Goal: Find specific page/section: Find specific page/section

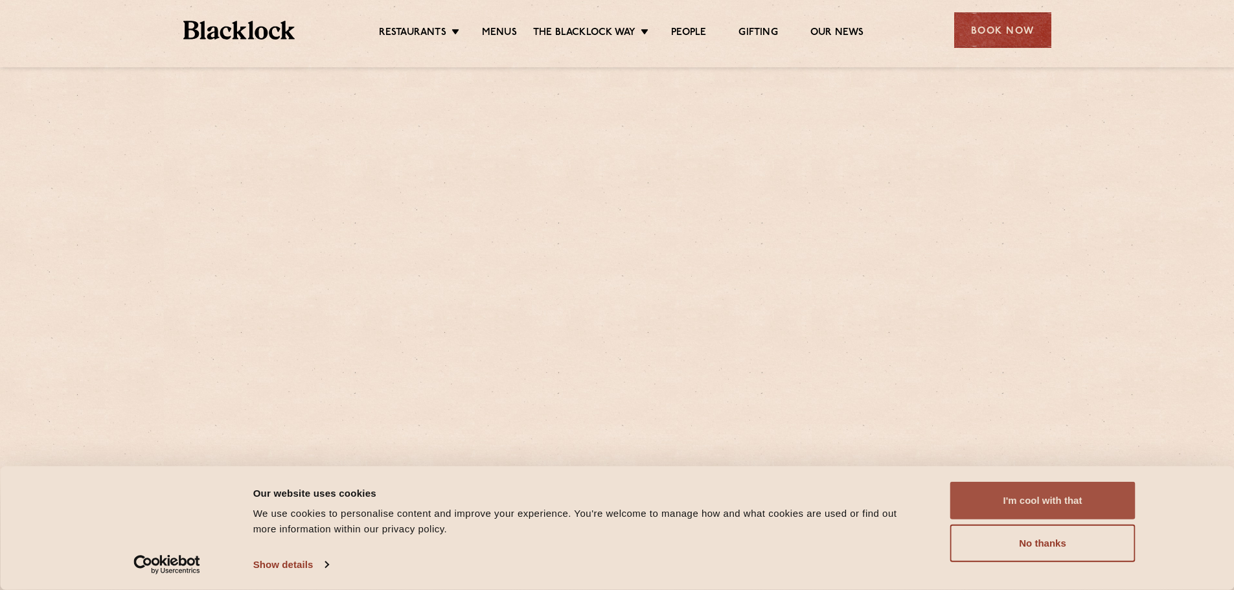
click at [1070, 497] on button "I'm cool with that" at bounding box center [1042, 501] width 185 height 38
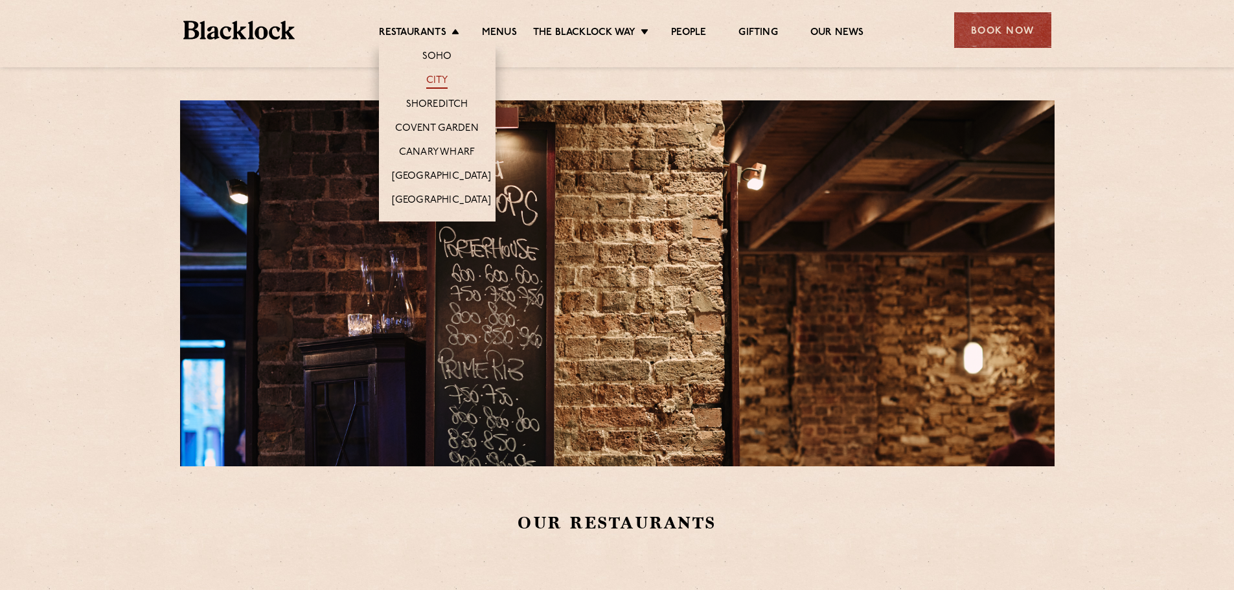
click at [434, 82] on link "City" at bounding box center [437, 81] width 22 height 14
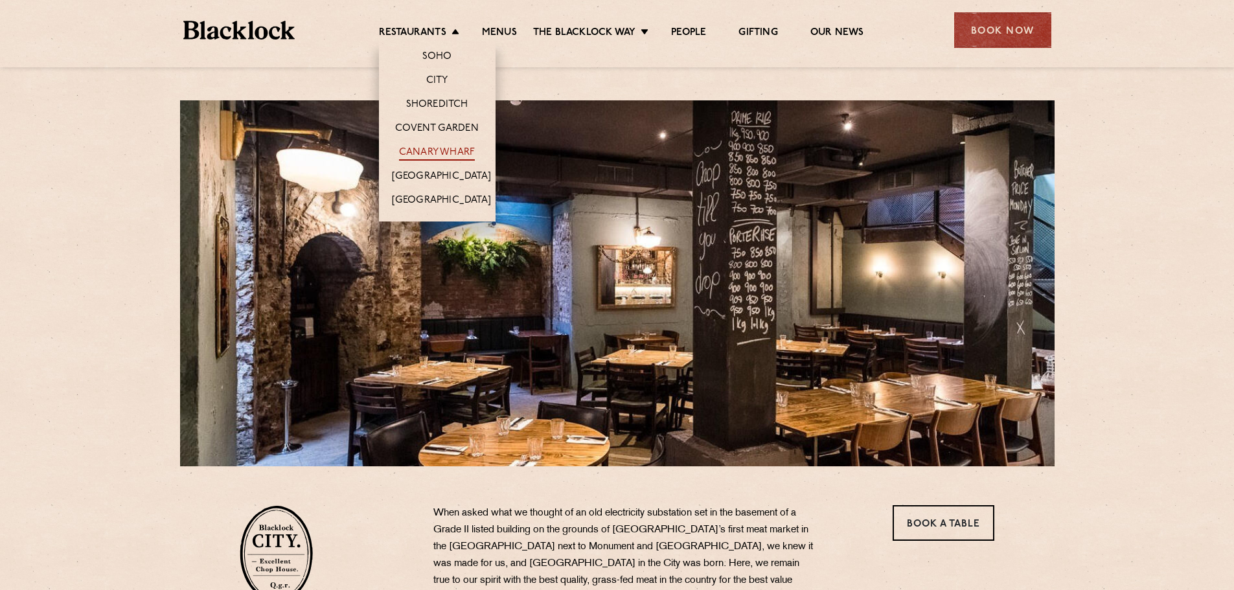
click at [429, 152] on link "Canary Wharf" at bounding box center [437, 153] width 76 height 14
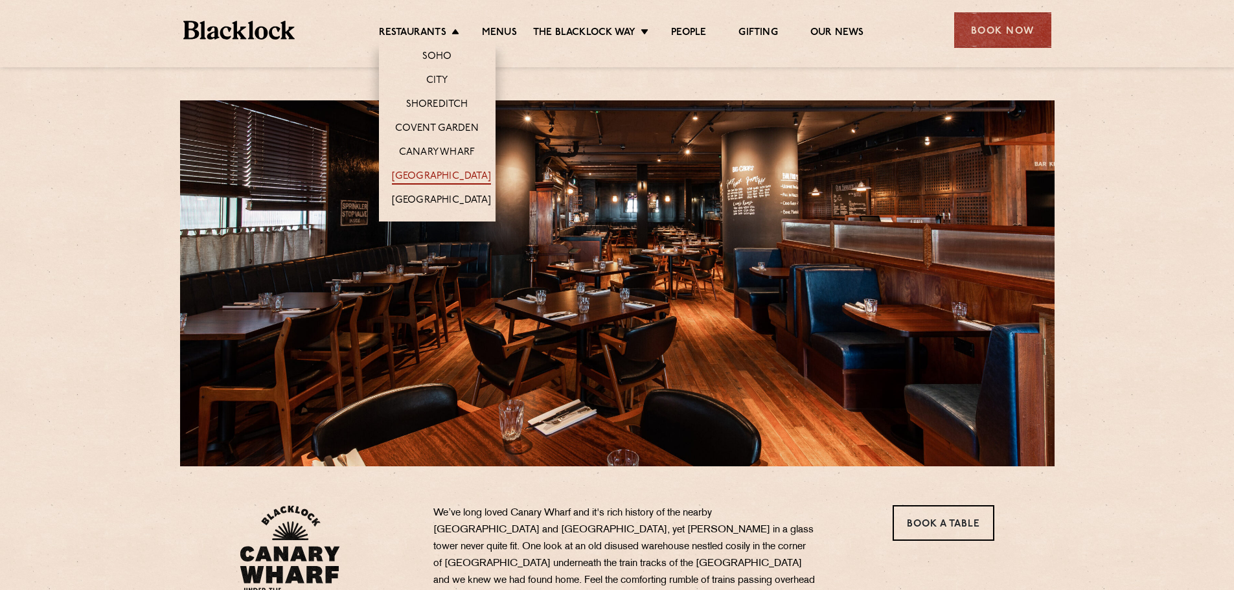
click at [437, 171] on link "[GEOGRAPHIC_DATA]" at bounding box center [441, 177] width 99 height 14
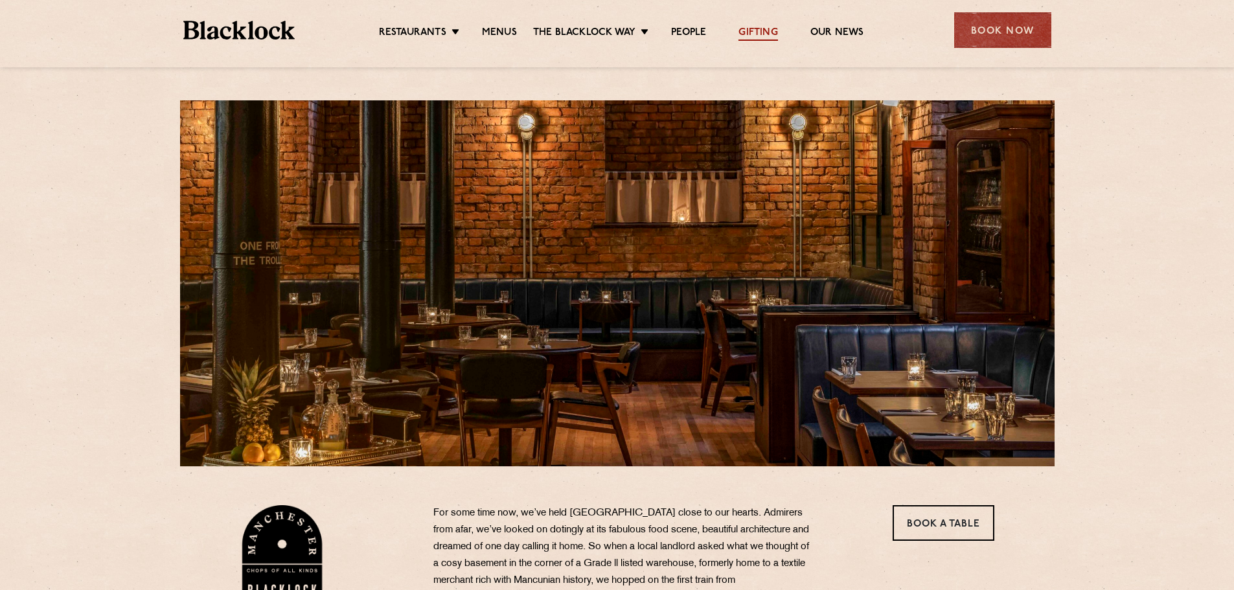
click at [765, 36] on link "Gifting" at bounding box center [757, 34] width 39 height 14
click at [832, 38] on link "Our News" at bounding box center [837, 34] width 54 height 14
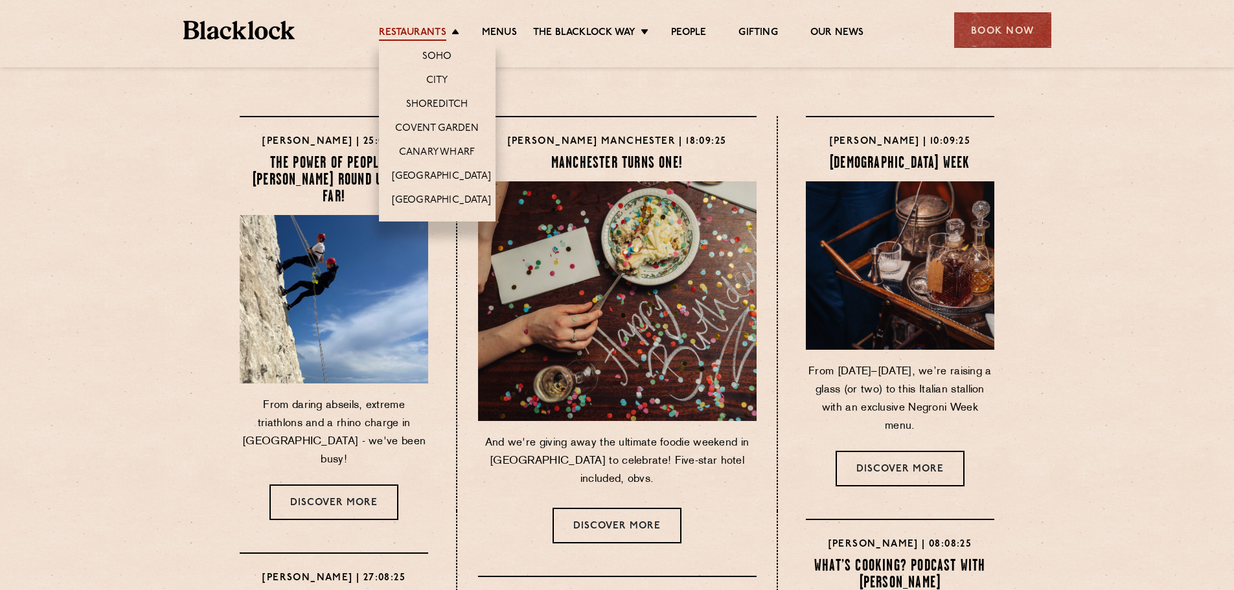
click at [423, 34] on link "Restaurants" at bounding box center [412, 34] width 67 height 14
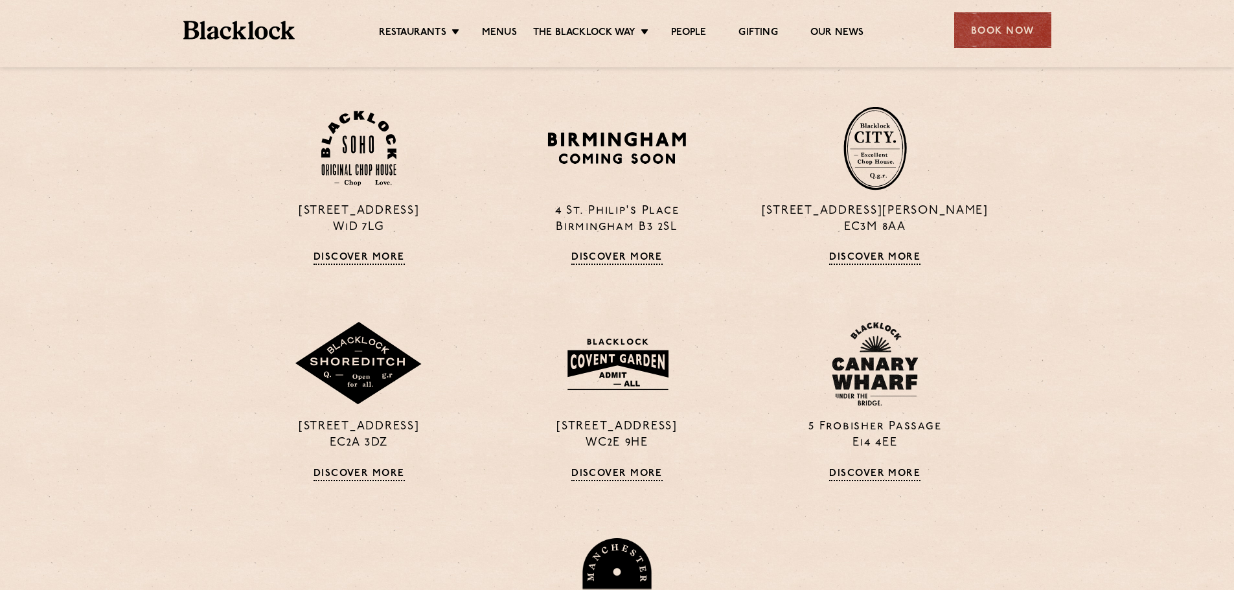
scroll to position [432, 0]
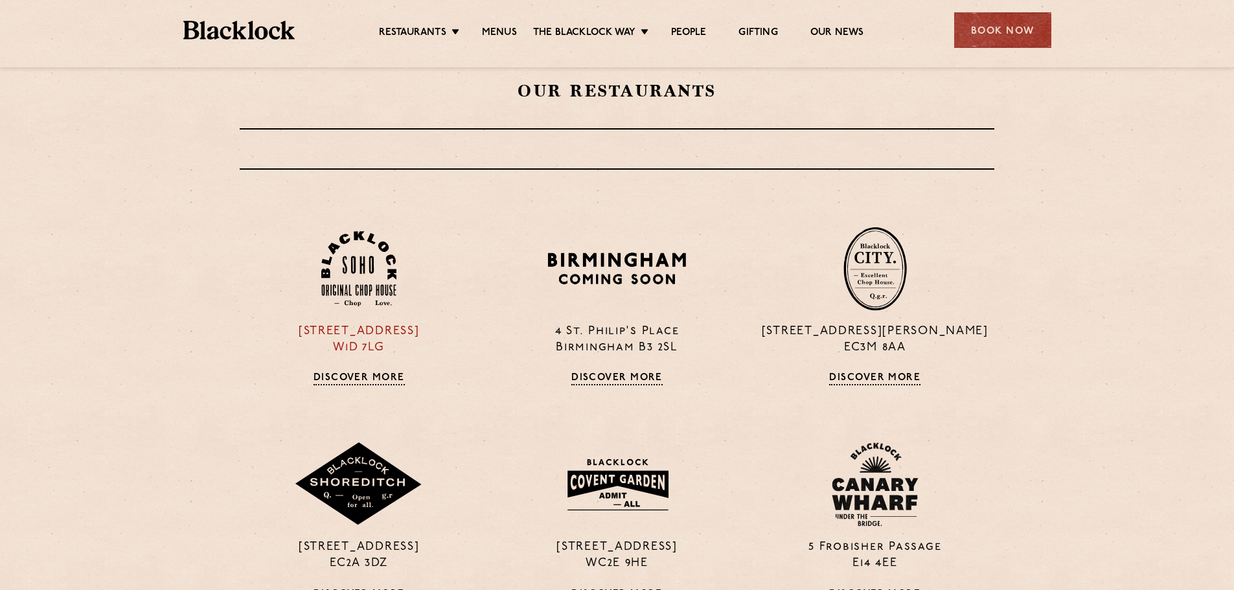
drag, startPoint x: 472, startPoint y: 327, endPoint x: 276, endPoint y: 324, distance: 195.6
click at [276, 324] on p "24 Great Windmill Street W1D 7LG" at bounding box center [359, 340] width 238 height 32
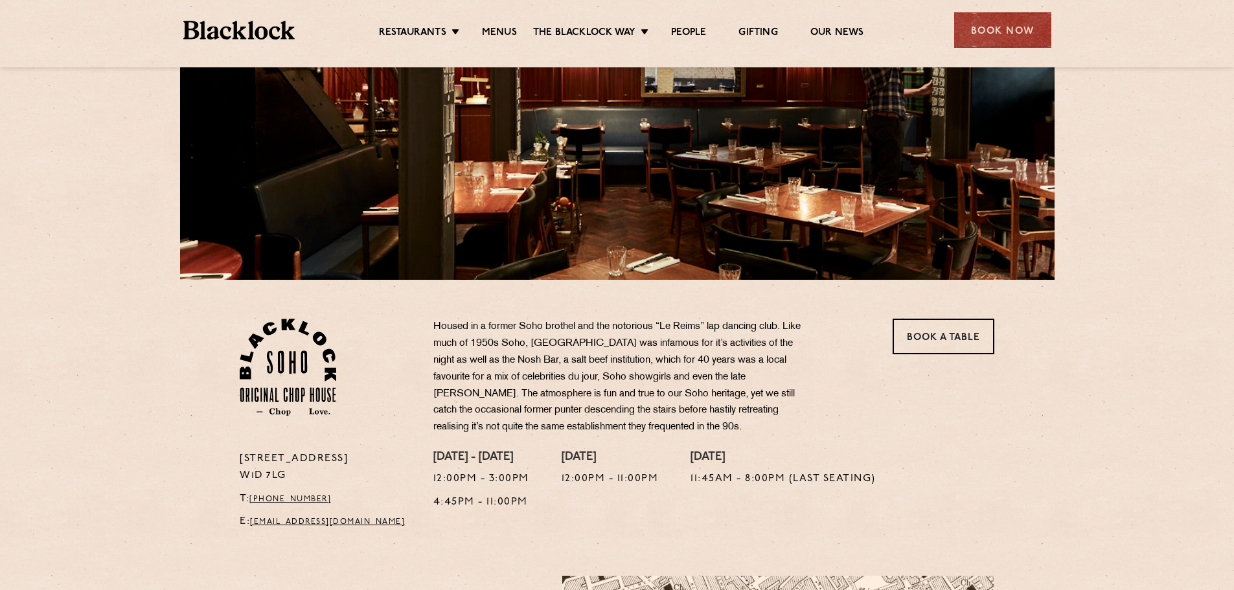
scroll to position [432, 0]
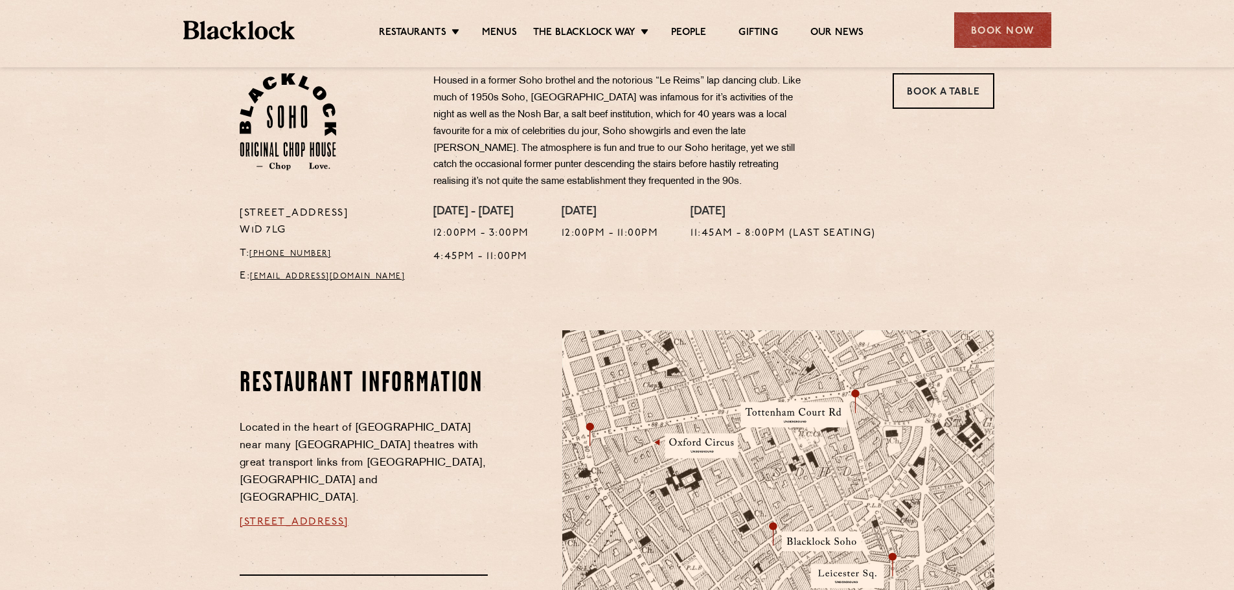
drag, startPoint x: 391, startPoint y: 205, endPoint x: 239, endPoint y: 218, distance: 152.7
click at [239, 218] on div "24 Great Windmill Street W1D 7LG T: +44 20 3441 6996 E: soho@theblacklock.com" at bounding box center [327, 248] width 194 height 87
copy p "24 Great Windmill Street"
